Goal: Use online tool/utility

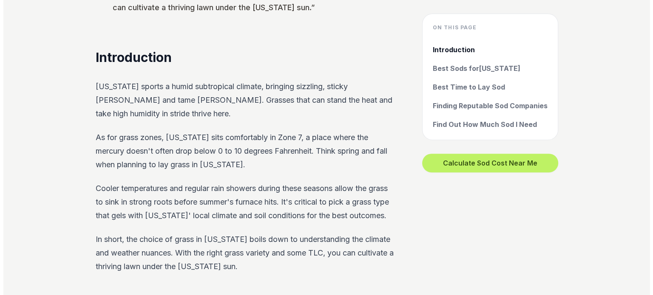
scroll to position [357, 0]
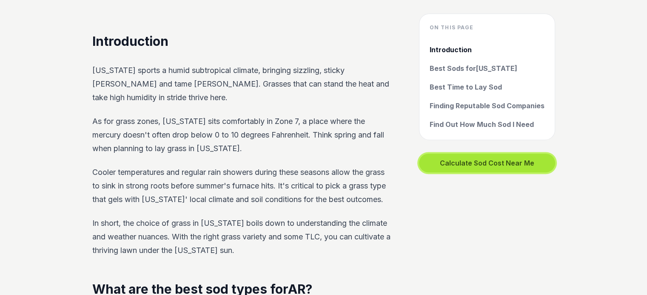
click at [480, 163] on button "Calculate Sod Cost Near Me" at bounding box center [487, 163] width 136 height 19
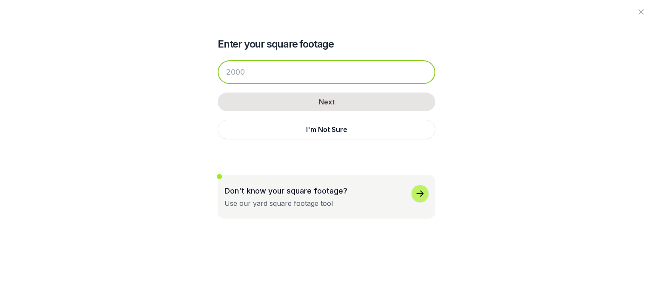
click at [250, 73] on input "number" at bounding box center [327, 72] width 218 height 24
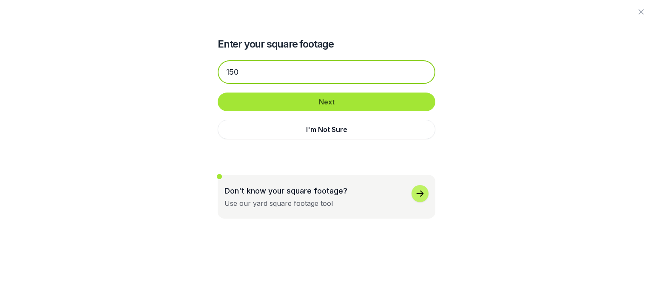
type input "150"
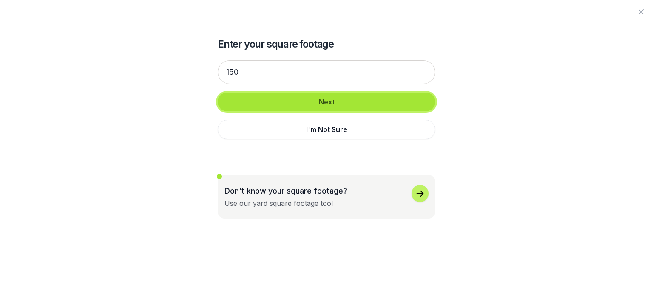
click at [313, 105] on button "Next" at bounding box center [327, 102] width 218 height 19
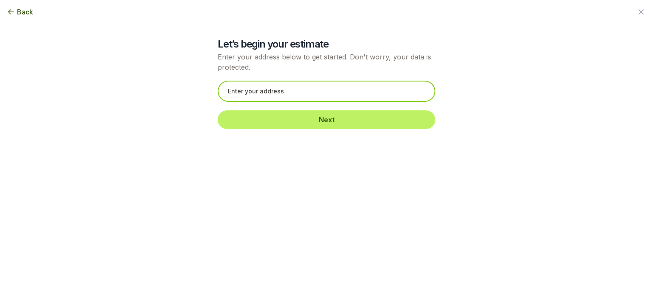
click at [282, 94] on input "text" at bounding box center [327, 91] width 218 height 21
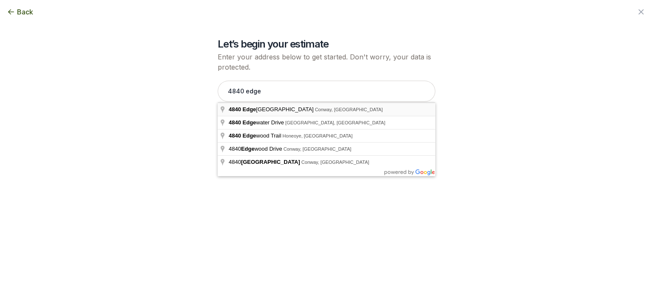
type input "[STREET_ADDRESS]"
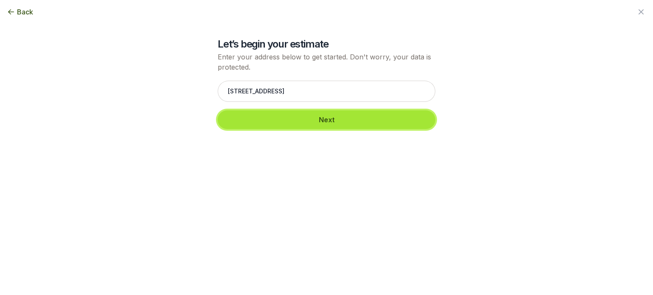
click at [291, 115] on button "Next" at bounding box center [327, 120] width 218 height 19
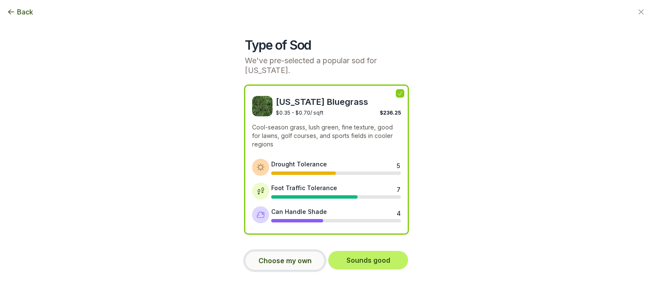
click at [270, 267] on button "Choose my own" at bounding box center [285, 261] width 80 height 20
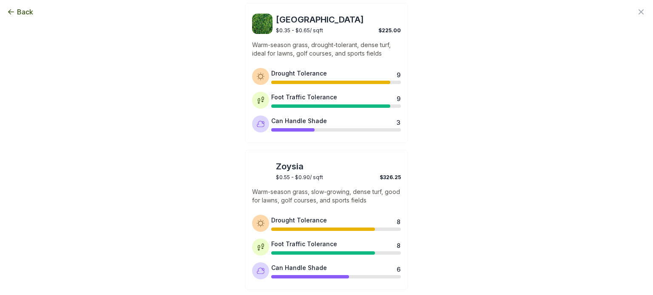
scroll to position [309, 0]
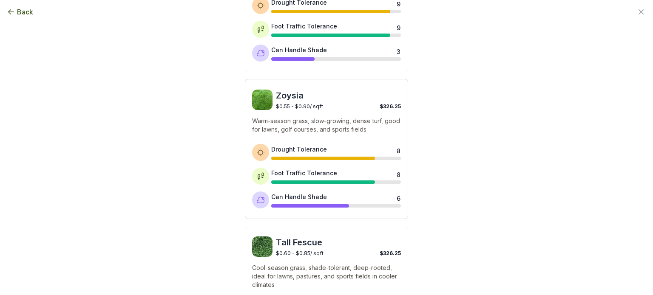
click at [263, 101] on img at bounding box center [262, 100] width 20 height 20
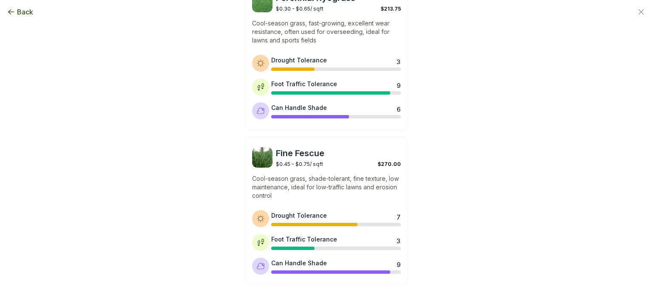
scroll to position [741, 0]
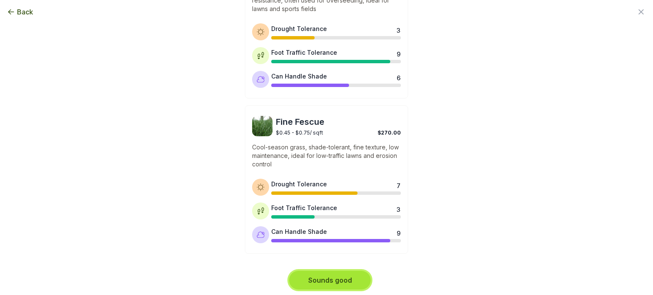
click at [347, 277] on button "Sounds good" at bounding box center [330, 280] width 82 height 19
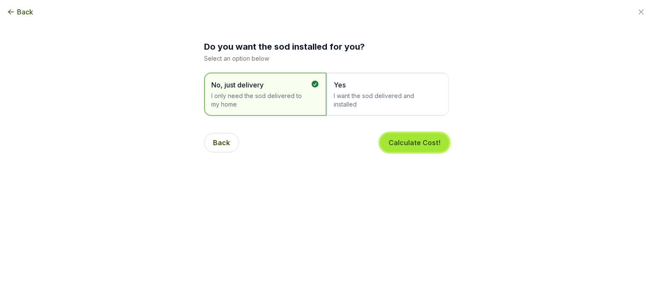
click at [407, 144] on button "Calculate Cost!" at bounding box center [414, 142] width 69 height 19
